Goal: Task Accomplishment & Management: Manage account settings

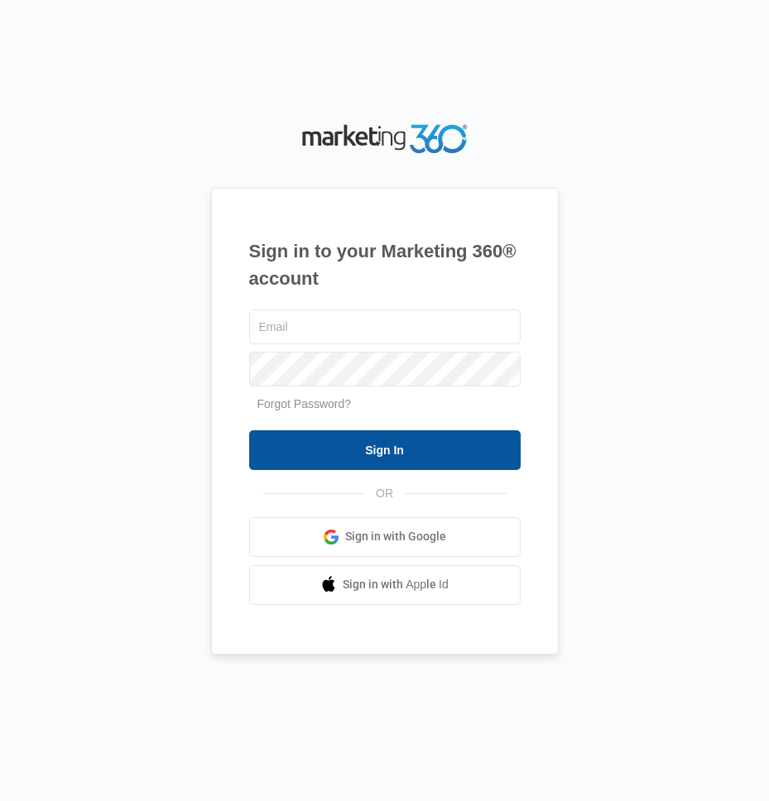
type input "[EMAIL_ADDRESS][DOMAIN_NAME]"
click at [367, 439] on input "Sign In" at bounding box center [385, 450] width 272 height 40
